Goal: Information Seeking & Learning: Find specific page/section

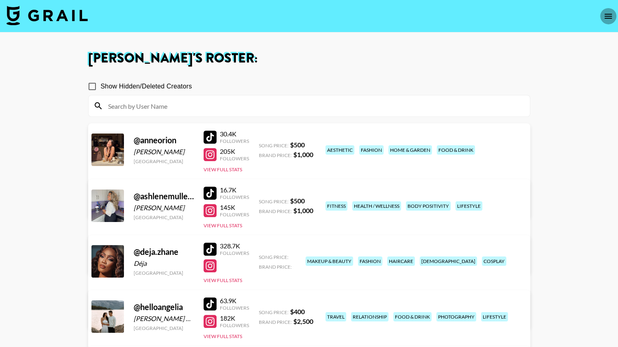
drag, startPoint x: 0, startPoint y: 0, endPoint x: 608, endPoint y: 19, distance: 608.5
click at [608, 19] on icon "open drawer" at bounding box center [608, 16] width 10 height 10
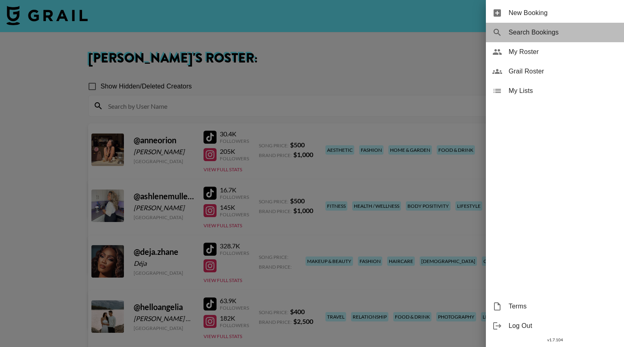
click at [522, 26] on div "Search Bookings" at bounding box center [555, 32] width 138 height 19
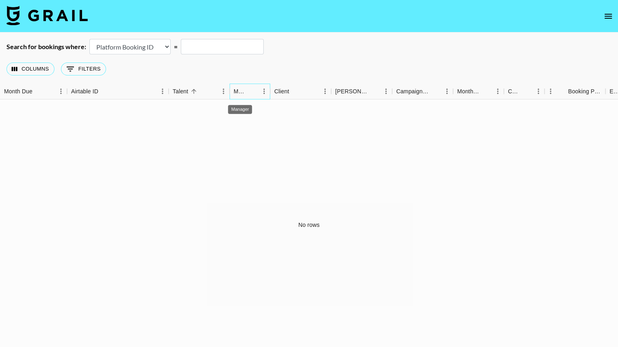
click at [246, 93] on div "Manager" at bounding box center [239, 92] width 13 height 16
click at [254, 90] on icon "Sort" at bounding box center [251, 91] width 7 height 7
click at [21, 66] on button "Columns" at bounding box center [30, 69] width 48 height 13
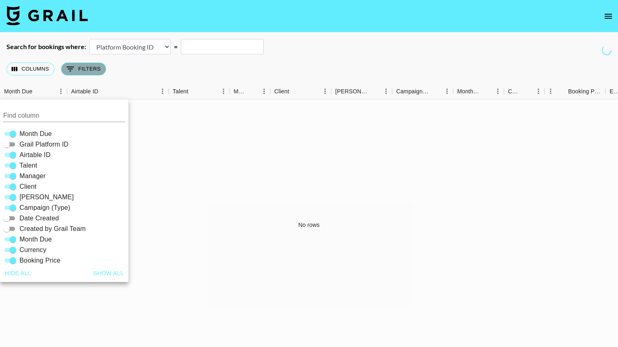
click at [83, 69] on button "0 Filters" at bounding box center [83, 69] width 45 height 13
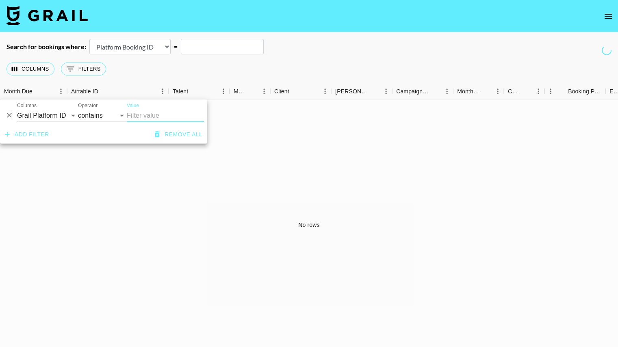
click at [141, 66] on div "Columns 0 Filters + Booking" at bounding box center [309, 68] width 618 height 29
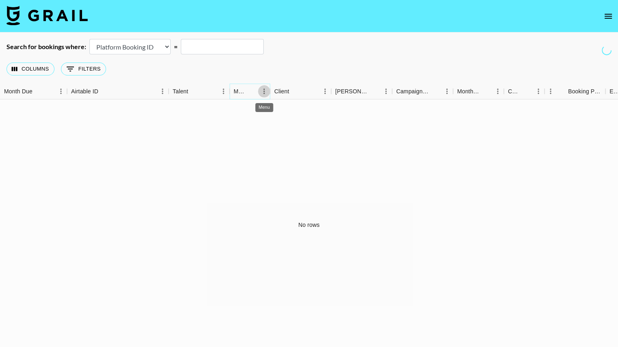
click at [263, 89] on icon "Menu" at bounding box center [263, 91] width 1 height 5
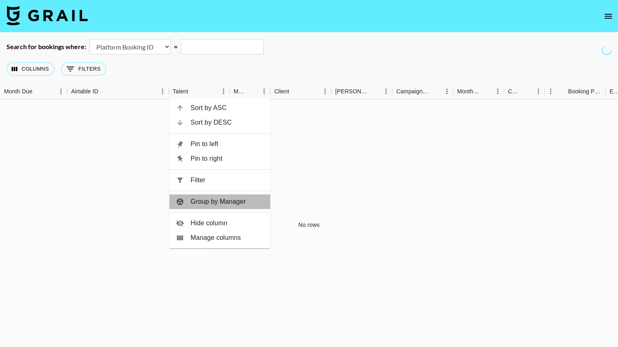
click at [202, 199] on span "Group by Manager" at bounding box center [226, 202] width 73 height 10
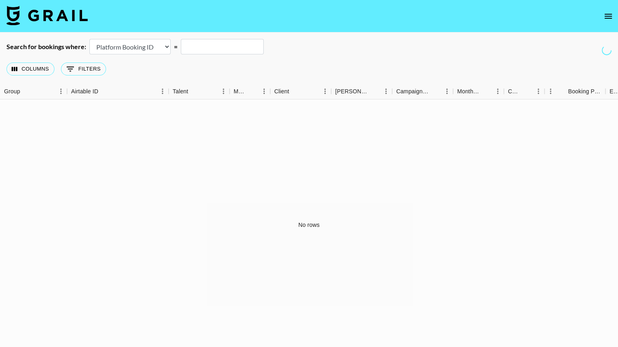
click at [155, 65] on div "Columns 0 Filters + Booking" at bounding box center [309, 68] width 618 height 29
click at [160, 43] on select "Airtable Booking ID Platform Booking ID Platform Campaign ID" at bounding box center [129, 46] width 81 height 15
click at [89, 39] on select "Airtable Booking ID Platform Booking ID Platform Campaign ID" at bounding box center [129, 46] width 81 height 15
click at [167, 43] on select "Airtable Booking ID Platform Booking ID Platform Campaign ID" at bounding box center [129, 46] width 81 height 15
select select "campaignId"
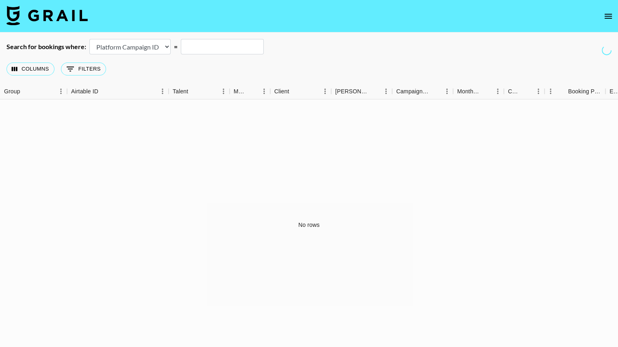
click at [89, 39] on select "Airtable Booking ID Platform Booking ID Platform Campaign ID" at bounding box center [129, 46] width 81 height 15
click at [221, 51] on input "text" at bounding box center [222, 46] width 83 height 15
click at [28, 68] on button "Columns" at bounding box center [30, 69] width 48 height 13
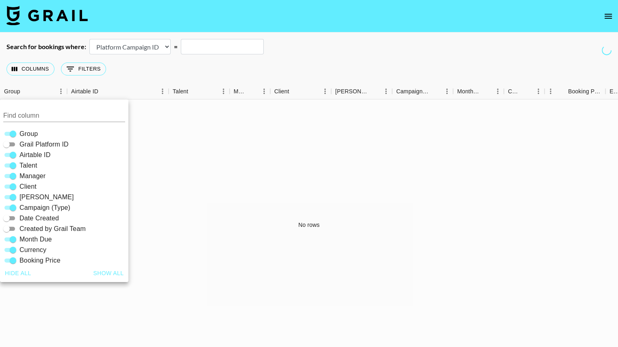
click at [43, 11] on img at bounding box center [46, 15] width 81 height 19
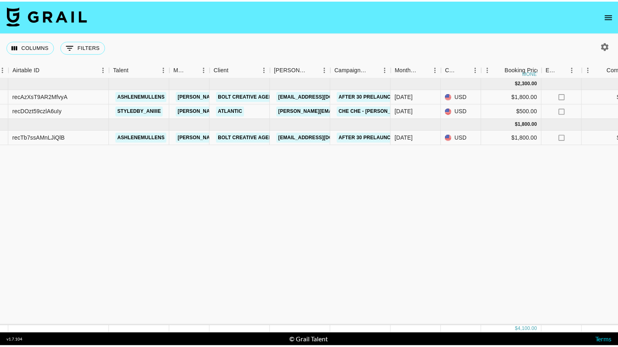
scroll to position [0, 58]
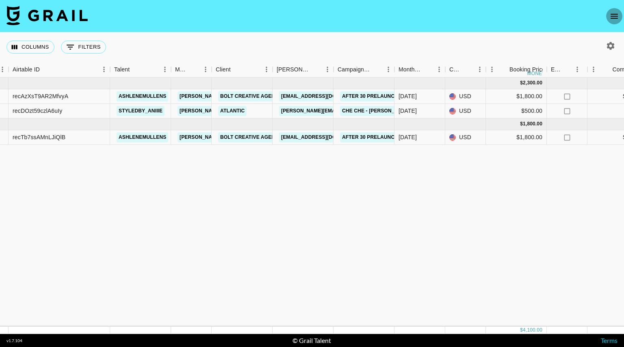
click at [614, 14] on icon "open drawer" at bounding box center [613, 16] width 7 height 5
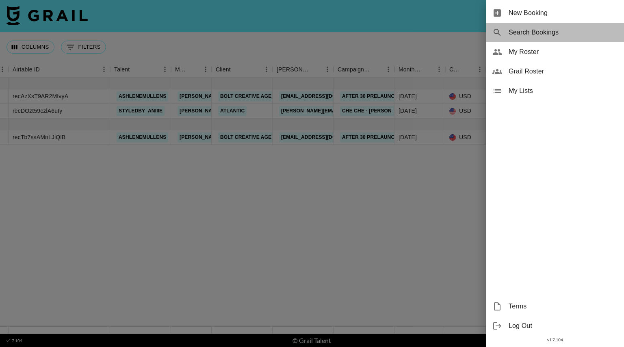
click at [542, 31] on span "Search Bookings" at bounding box center [562, 33] width 109 height 10
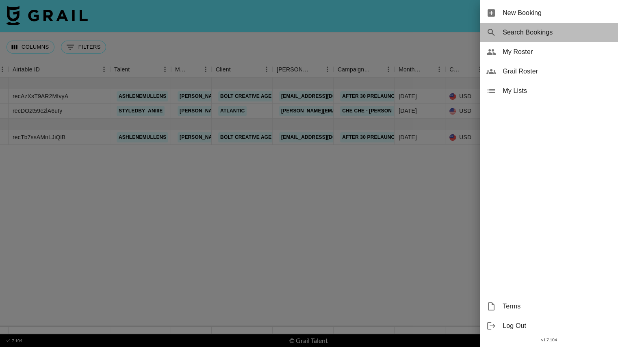
select select "id"
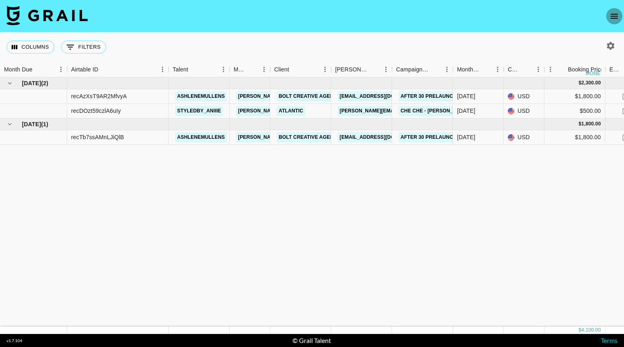
click at [612, 11] on icon "open drawer" at bounding box center [614, 16] width 10 height 10
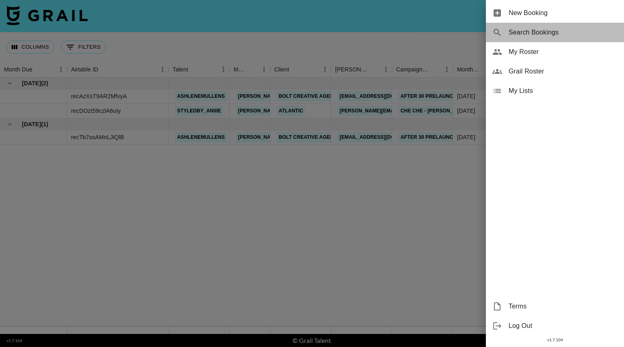
click at [520, 31] on span "Search Bookings" at bounding box center [562, 33] width 109 height 10
select select "id"
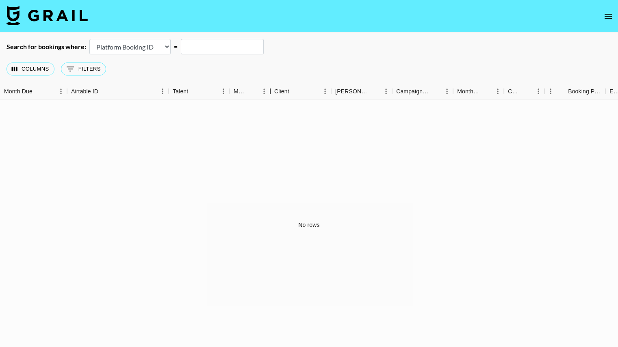
click at [265, 91] on div "Manager" at bounding box center [270, 92] width 10 height 16
click at [265, 94] on icon "Menu" at bounding box center [264, 91] width 8 height 8
click at [73, 68] on icon "Show filters" at bounding box center [70, 69] width 10 height 10
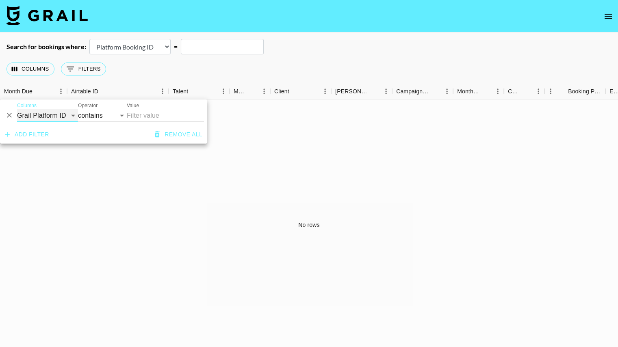
click at [54, 114] on select "Grail Platform ID Airtable ID Talent Manager Client [PERSON_NAME] Campaign (Typ…" at bounding box center [47, 115] width 61 height 13
select select "managerIds"
click at [17, 109] on select "Grail Platform ID Airtable ID Talent Manager Client [PERSON_NAME] Campaign (Typ…" at bounding box center [47, 115] width 61 height 13
select select "is"
click at [121, 115] on select "is is not is any of is not any of" at bounding box center [102, 115] width 49 height 13
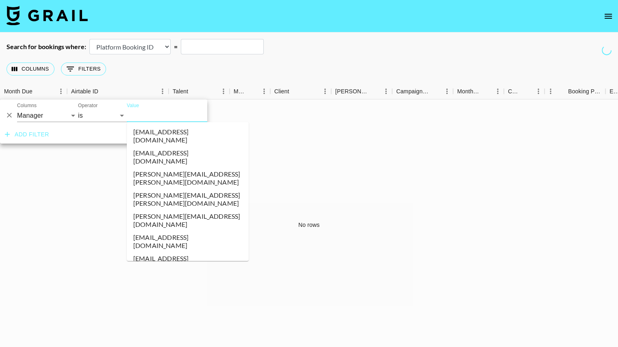
click at [149, 116] on input "Value" at bounding box center [182, 115] width 110 height 13
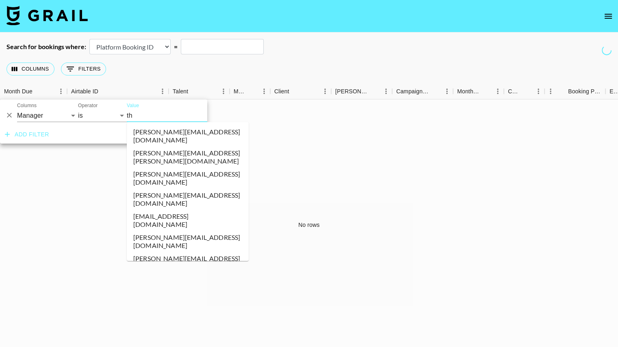
type input "t"
type input "odo"
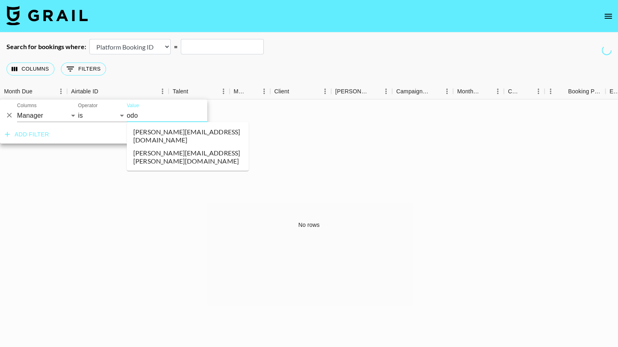
click at [205, 147] on li "[PERSON_NAME][EMAIL_ADDRESS][PERSON_NAME][DOMAIN_NAME]" at bounding box center [188, 157] width 122 height 21
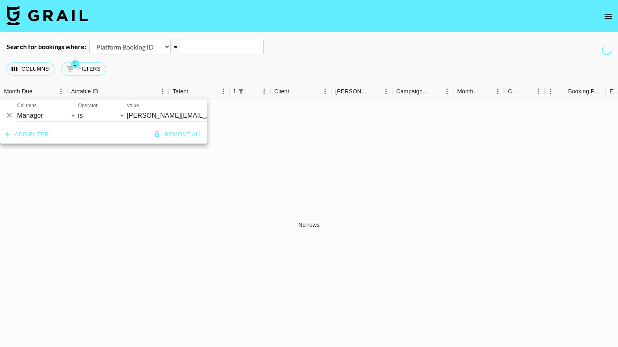
click at [159, 178] on div "No rows" at bounding box center [309, 224] width 618 height 250
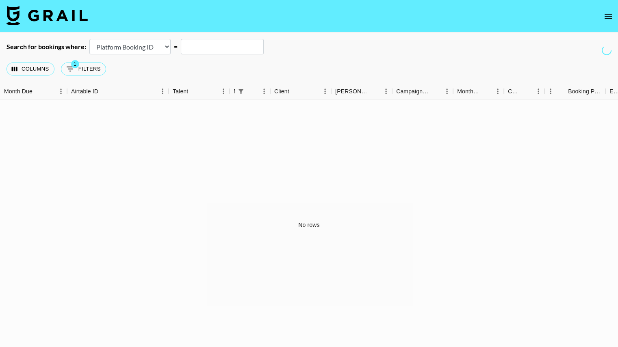
click at [433, 104] on div "No rows" at bounding box center [309, 224] width 618 height 250
click at [83, 69] on button "1 Filters" at bounding box center [83, 69] width 45 height 13
select select "managerIds"
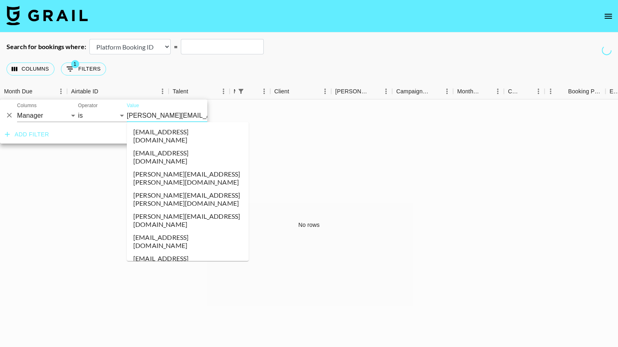
click at [187, 114] on input "[PERSON_NAME][EMAIL_ADDRESS][PERSON_NAME][DOMAIN_NAME]" at bounding box center [176, 115] width 99 height 13
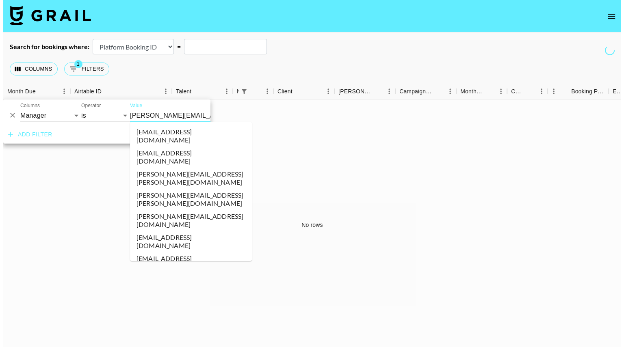
scroll to position [2857, 0]
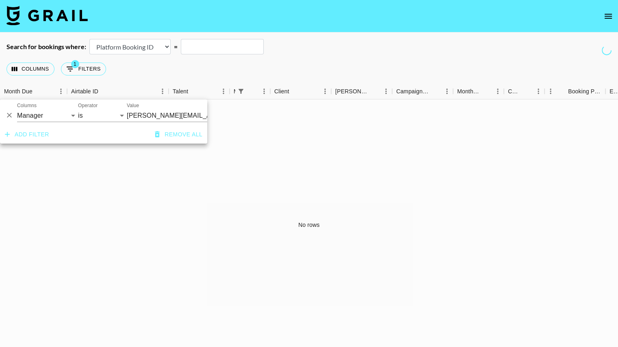
click at [326, 42] on div "Search for bookings where: Airtable Booking ID Platform Booking ID Platform Cam…" at bounding box center [309, 46] width 618 height 15
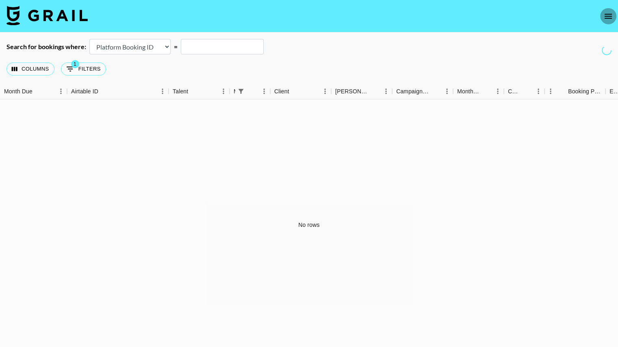
click at [607, 14] on icon "open drawer" at bounding box center [608, 16] width 10 height 10
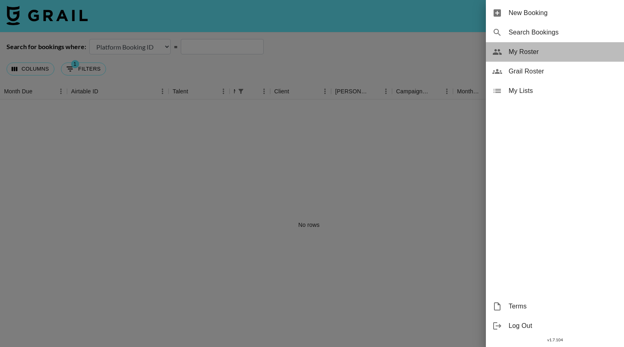
click at [521, 50] on span "My Roster" at bounding box center [562, 52] width 109 height 10
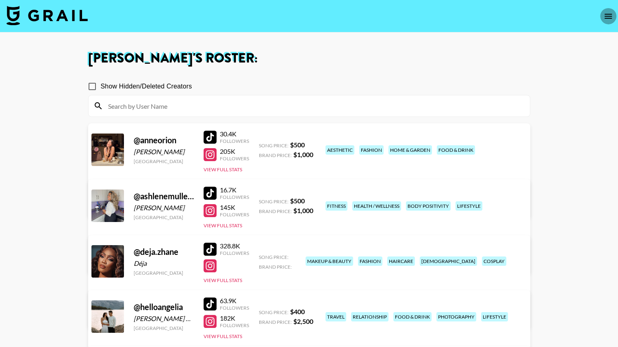
click at [609, 11] on icon "open drawer" at bounding box center [608, 16] width 10 height 10
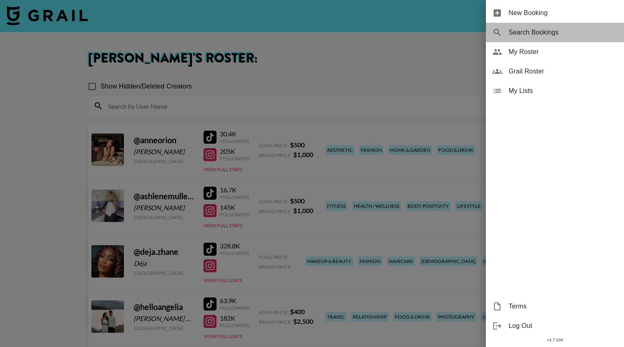
click at [523, 27] on div "Search Bookings" at bounding box center [555, 32] width 138 height 19
select select "id"
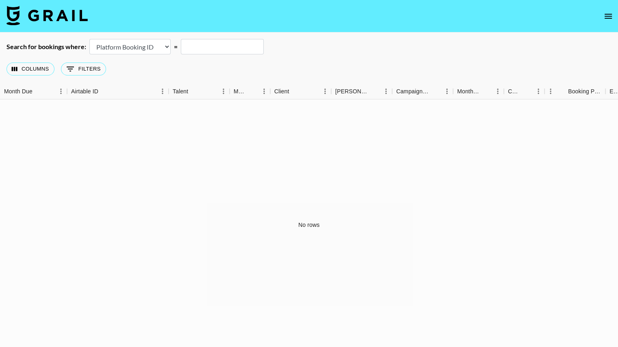
click at [606, 14] on icon "open drawer" at bounding box center [608, 16] width 10 height 10
